Goal: Task Accomplishment & Management: Manage account settings

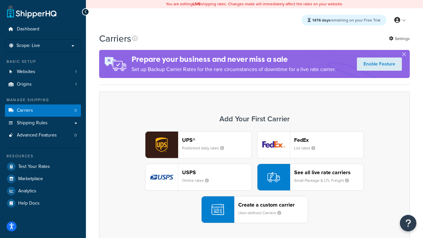
click at [254, 177] on div "UPS® Published daily rates FedEx List rates USPS Online rates See all live rate…" at bounding box center [254, 177] width 297 height 92
click at [329, 140] on header "FedEx" at bounding box center [328, 140] width 69 height 6
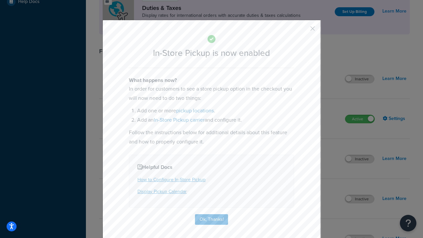
click at [303, 31] on button "button" at bounding box center [303, 31] width 2 height 2
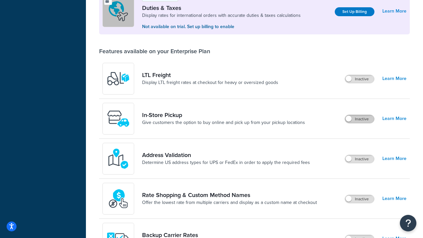
scroll to position [202, 0]
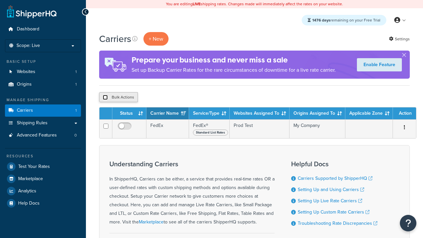
click at [105, 97] on input "checkbox" at bounding box center [105, 97] width 5 height 5
checkbox input "true"
click at [0, 0] on button "Delete" at bounding box center [0, 0] width 0 height 0
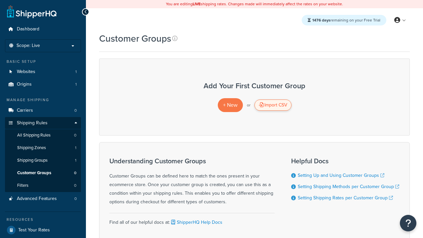
click at [273, 105] on div "Import CSV" at bounding box center [272, 104] width 37 height 11
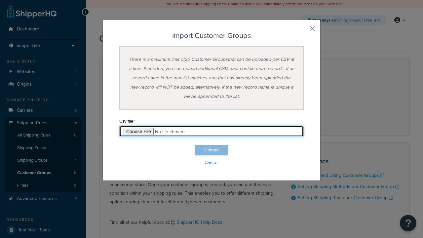
click at [211, 131] on input "file" at bounding box center [211, 131] width 184 height 11
type input "C:\fakepath\importCustomerGroupsSuccess.csv"
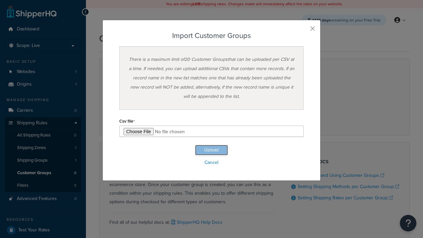
click at [211, 150] on button "Upload" at bounding box center [211, 150] width 33 height 11
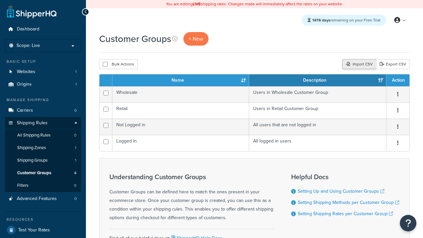
click at [358, 64] on div "Import CSV" at bounding box center [359, 64] width 34 height 10
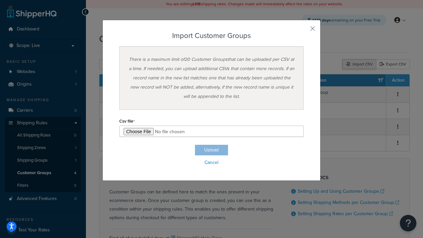
type input "C:\fakepath\importCustomerGroupsFailure.csv"
click at [211, 150] on button "Upload" at bounding box center [211, 150] width 33 height 11
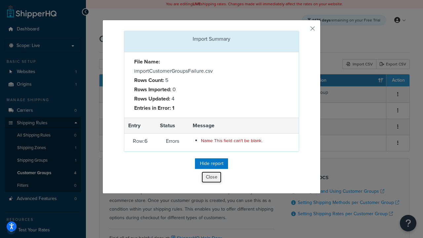
click at [211, 178] on button "Close" at bounding box center [212, 176] width 20 height 11
